Goal: Transaction & Acquisition: Purchase product/service

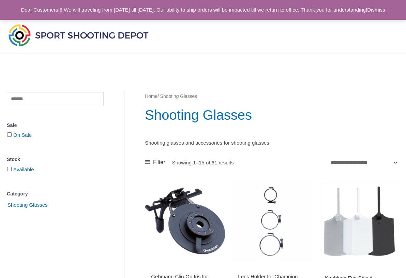
click at [333, 13] on link "Dismiss" at bounding box center [376, 10] width 18 height 6
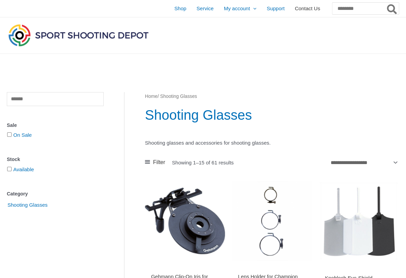
click at [295, 8] on span "Contact Us" at bounding box center [307, 8] width 25 height 17
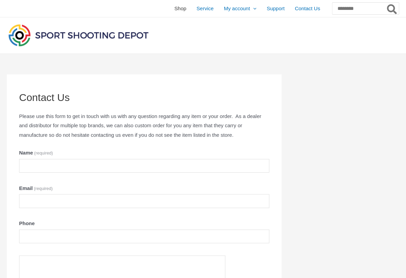
click at [174, 9] on span "Shop" at bounding box center [180, 8] width 12 height 17
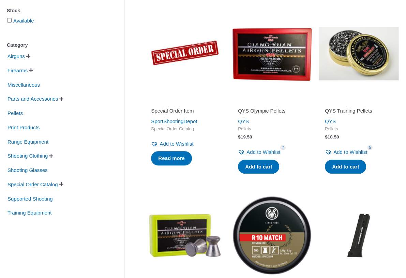
scroll to position [136, 0]
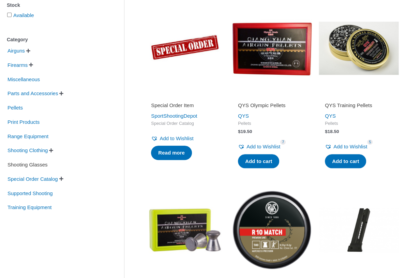
click at [36, 164] on span "Shooting Glasses" at bounding box center [28, 165] width 42 height 12
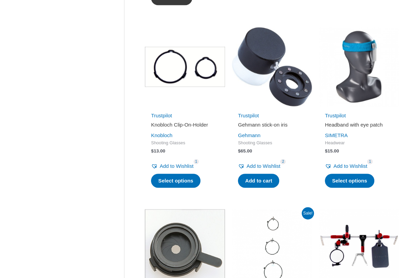
scroll to position [715, 0]
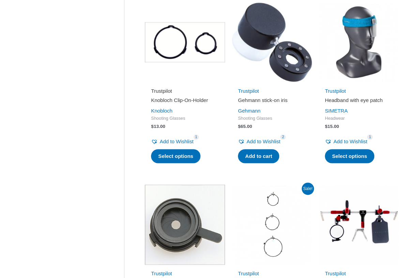
click at [166, 90] on link "Trustpilot" at bounding box center [161, 91] width 21 height 6
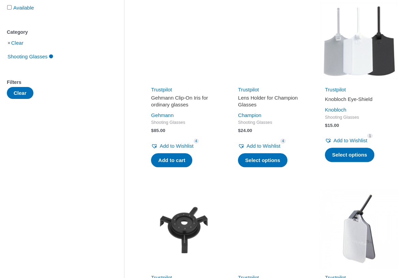
scroll to position [0, 0]
